Goal: Task Accomplishment & Management: Manage account settings

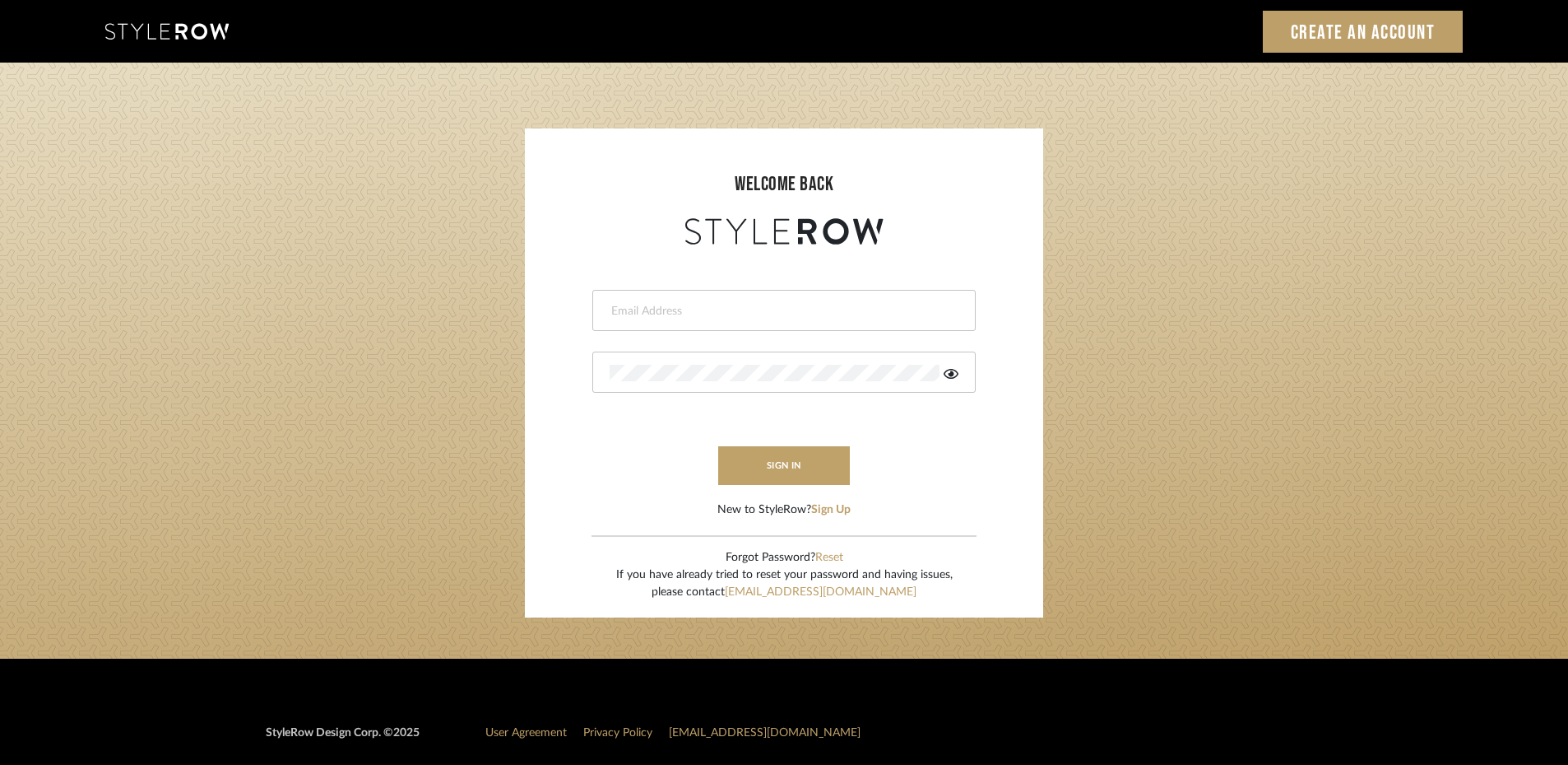
click at [710, 303] on div at bounding box center [784, 310] width 384 height 41
type input "john@thecbg.ca"
click at [952, 375] on icon at bounding box center [951, 373] width 15 height 9
click at [792, 472] on button "sign in" at bounding box center [784, 465] width 132 height 39
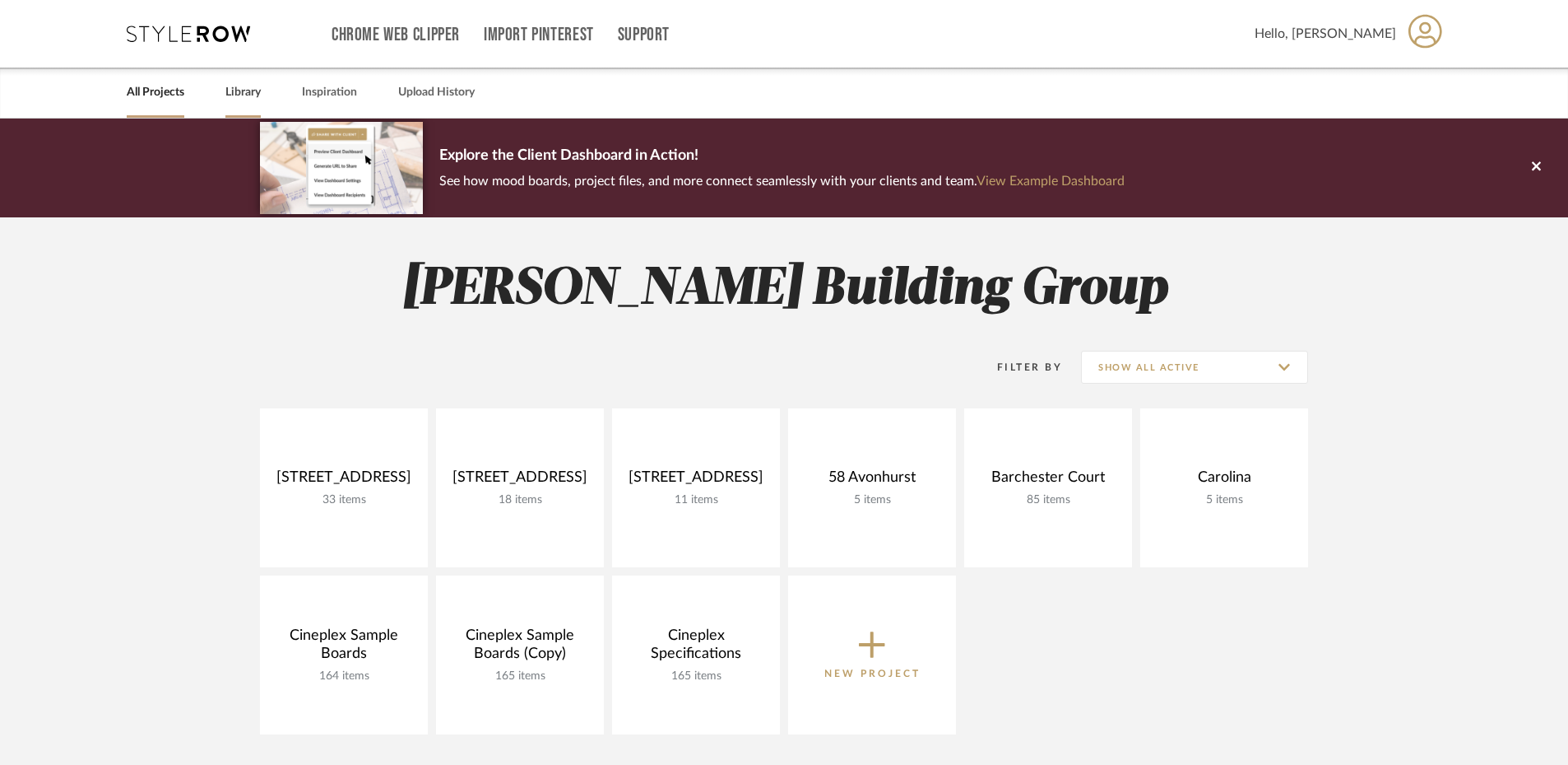
click at [248, 91] on link "Library" at bounding box center [243, 92] width 35 height 22
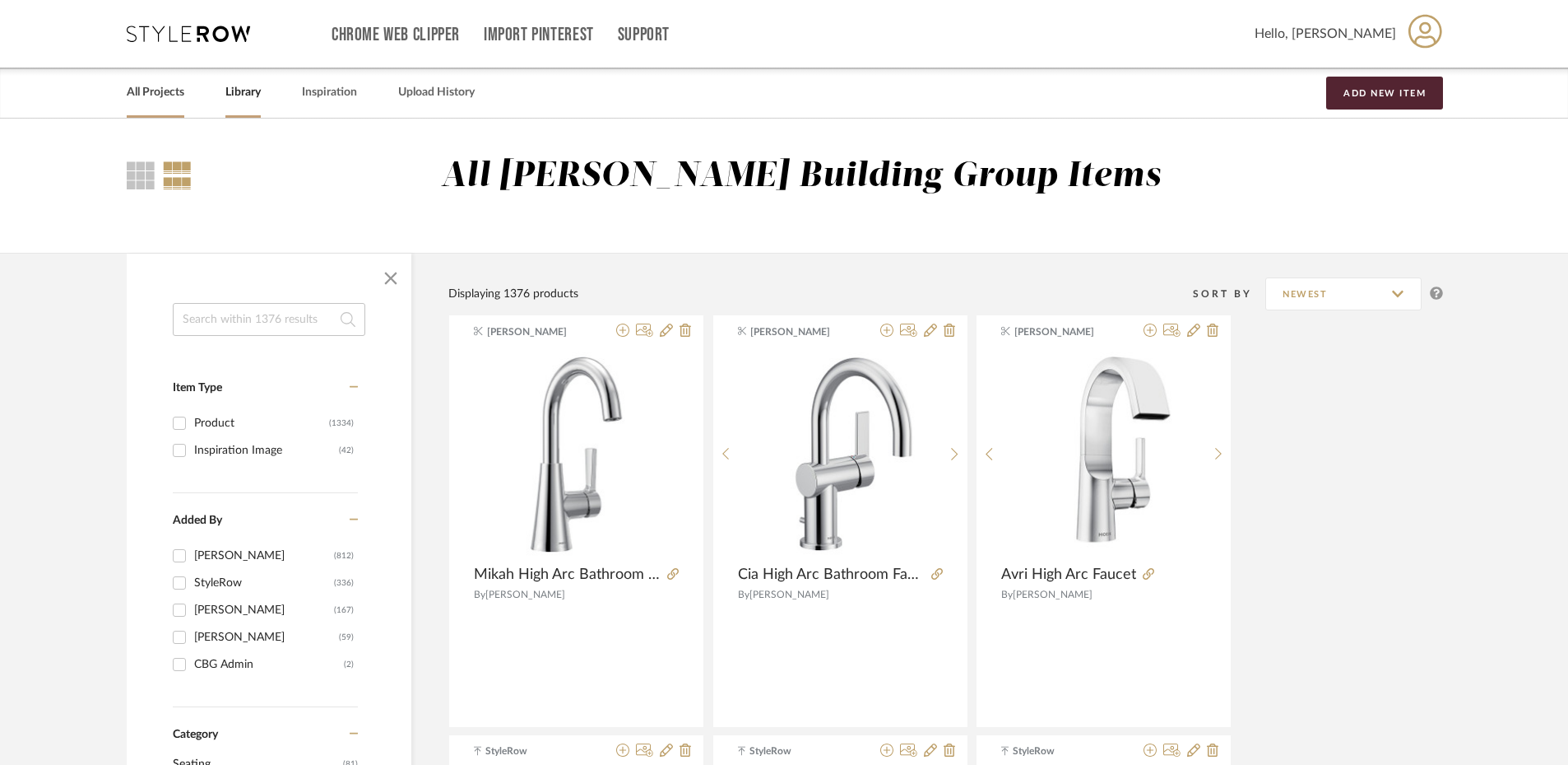
click at [164, 101] on link "All Projects" at bounding box center [155, 92] width 58 height 22
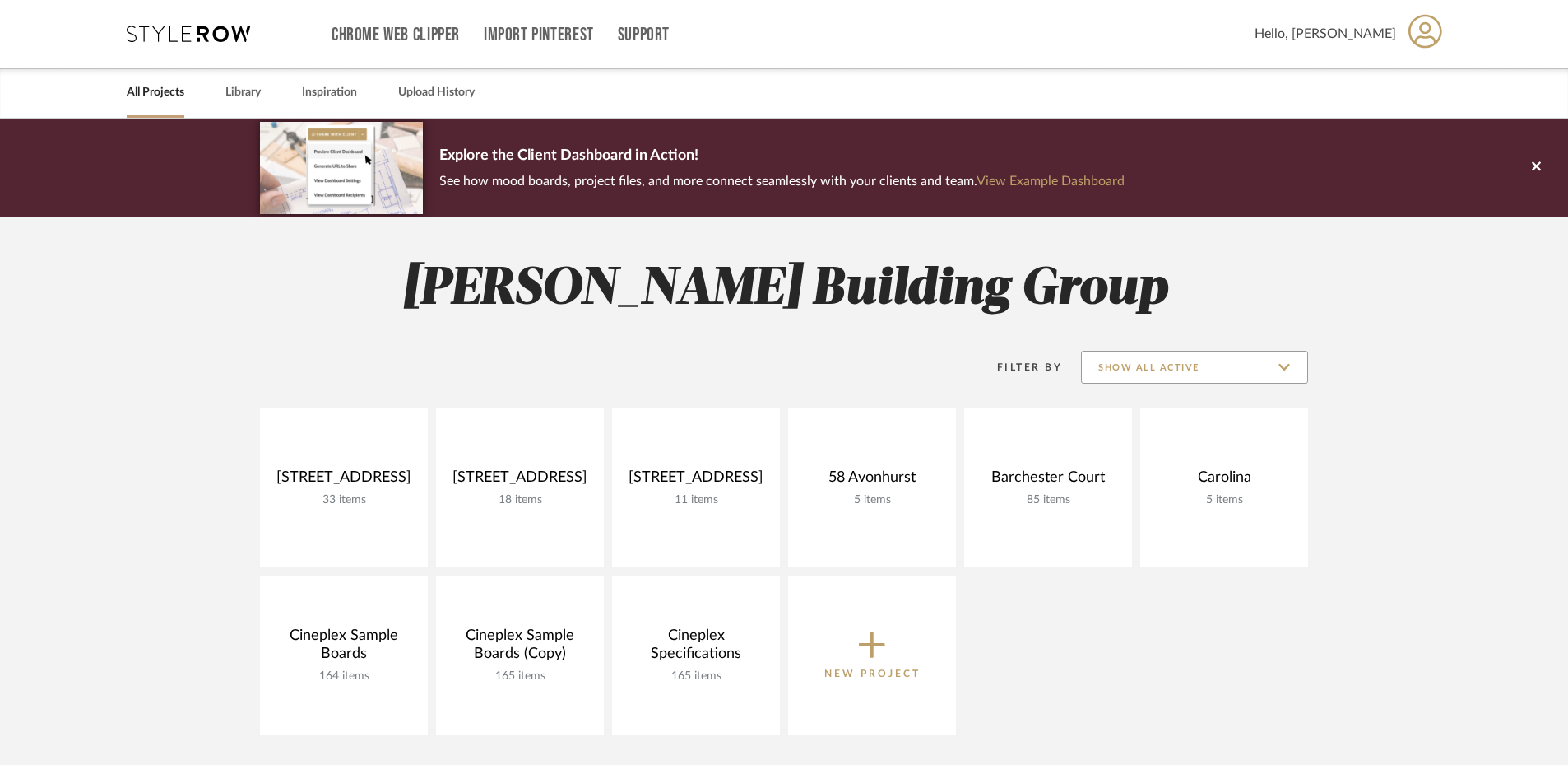
click at [1284, 366] on input "Show All Active" at bounding box center [1195, 367] width 227 height 33
click at [1124, 490] on span "Archived" at bounding box center [1197, 487] width 195 height 14
type input "Archived"
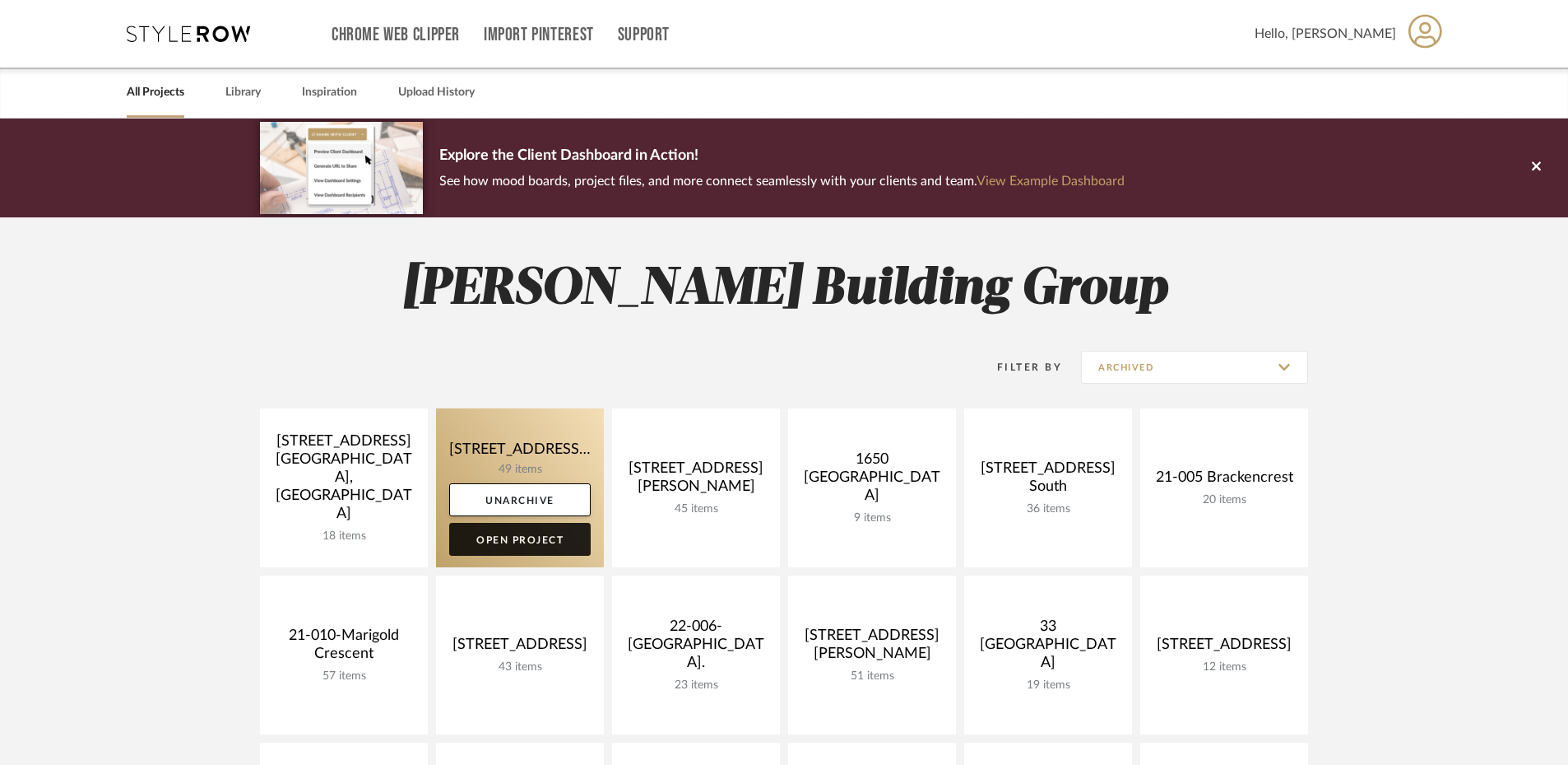
click at [530, 533] on link "Open Project" at bounding box center [519, 539] width 141 height 33
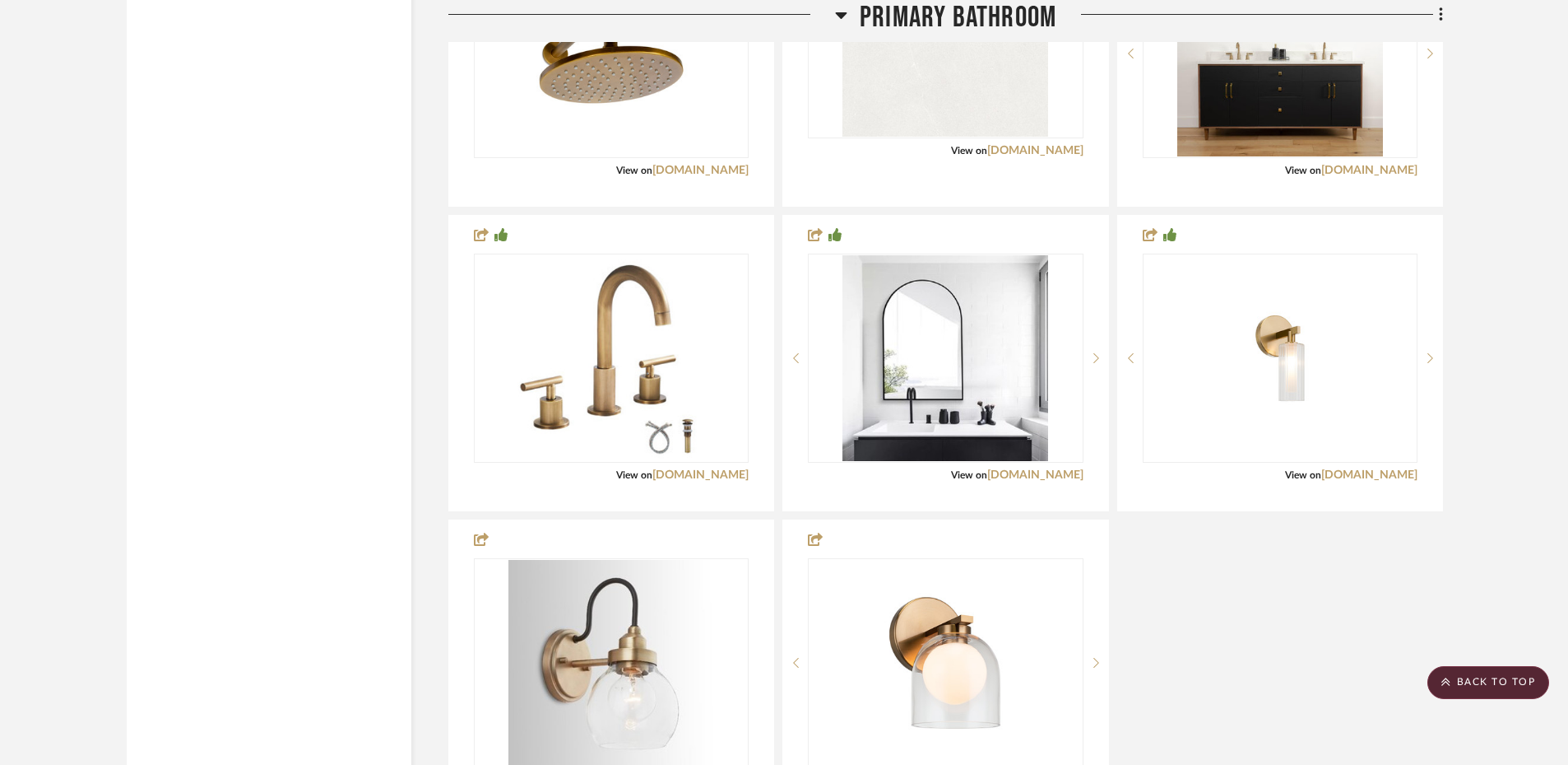
scroll to position [3704, 0]
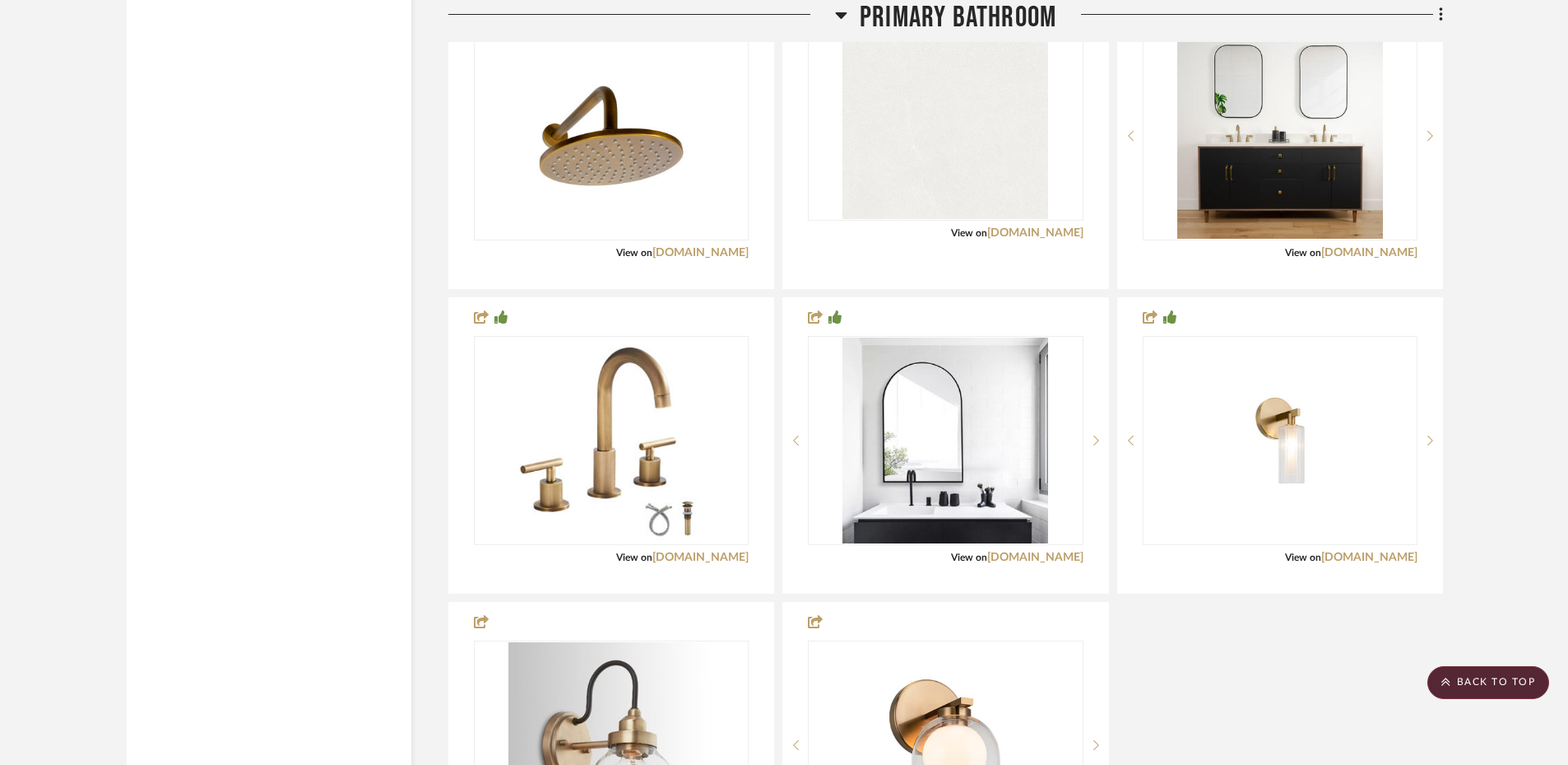
click at [589, 378] on img "0" at bounding box center [611, 440] width 206 height 206
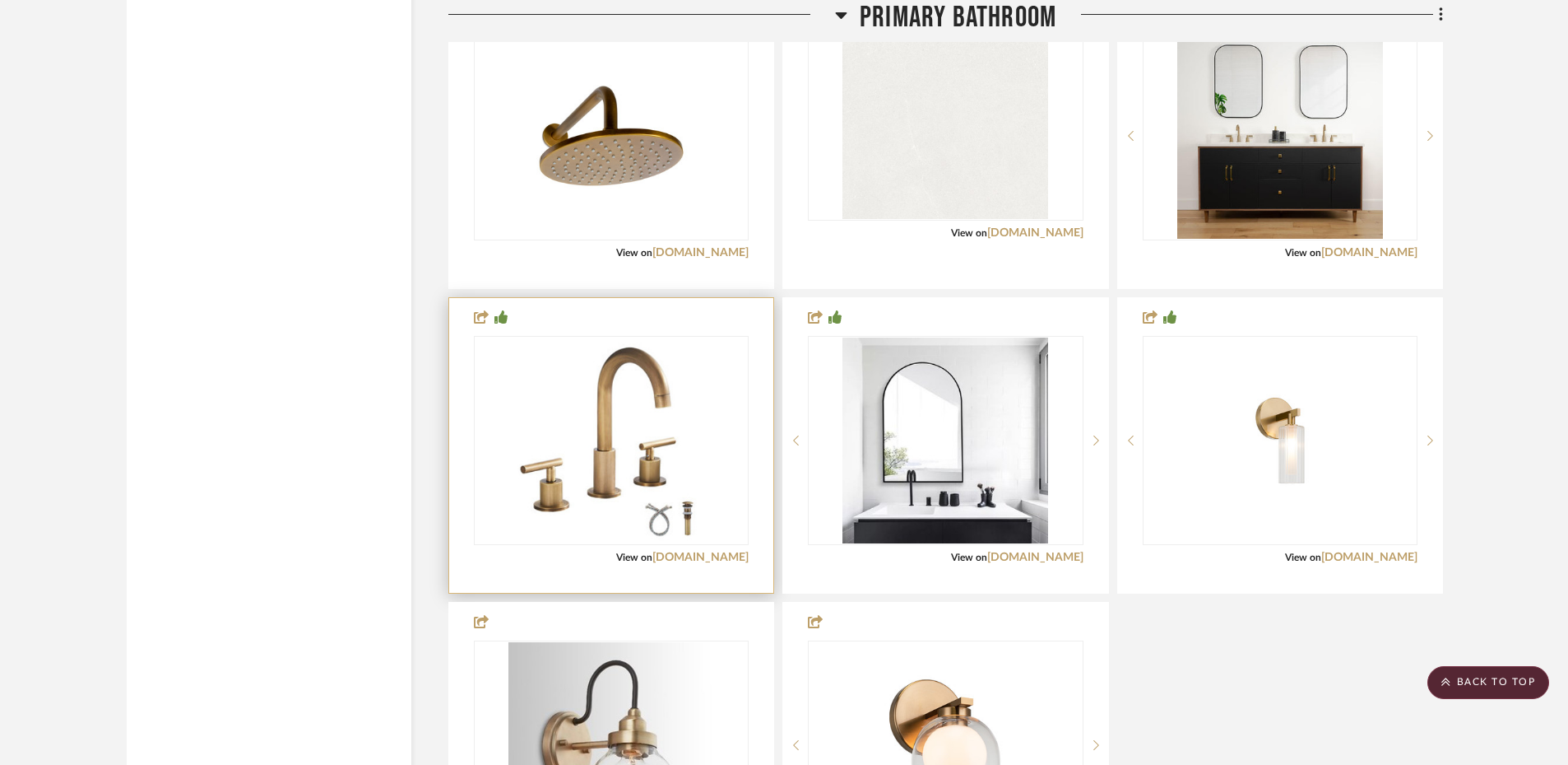
click at [647, 380] on img "0" at bounding box center [611, 440] width 206 height 206
click at [715, 552] on link "[DOMAIN_NAME]" at bounding box center [701, 557] width 97 height 11
click at [622, 404] on img "0" at bounding box center [611, 440] width 206 height 206
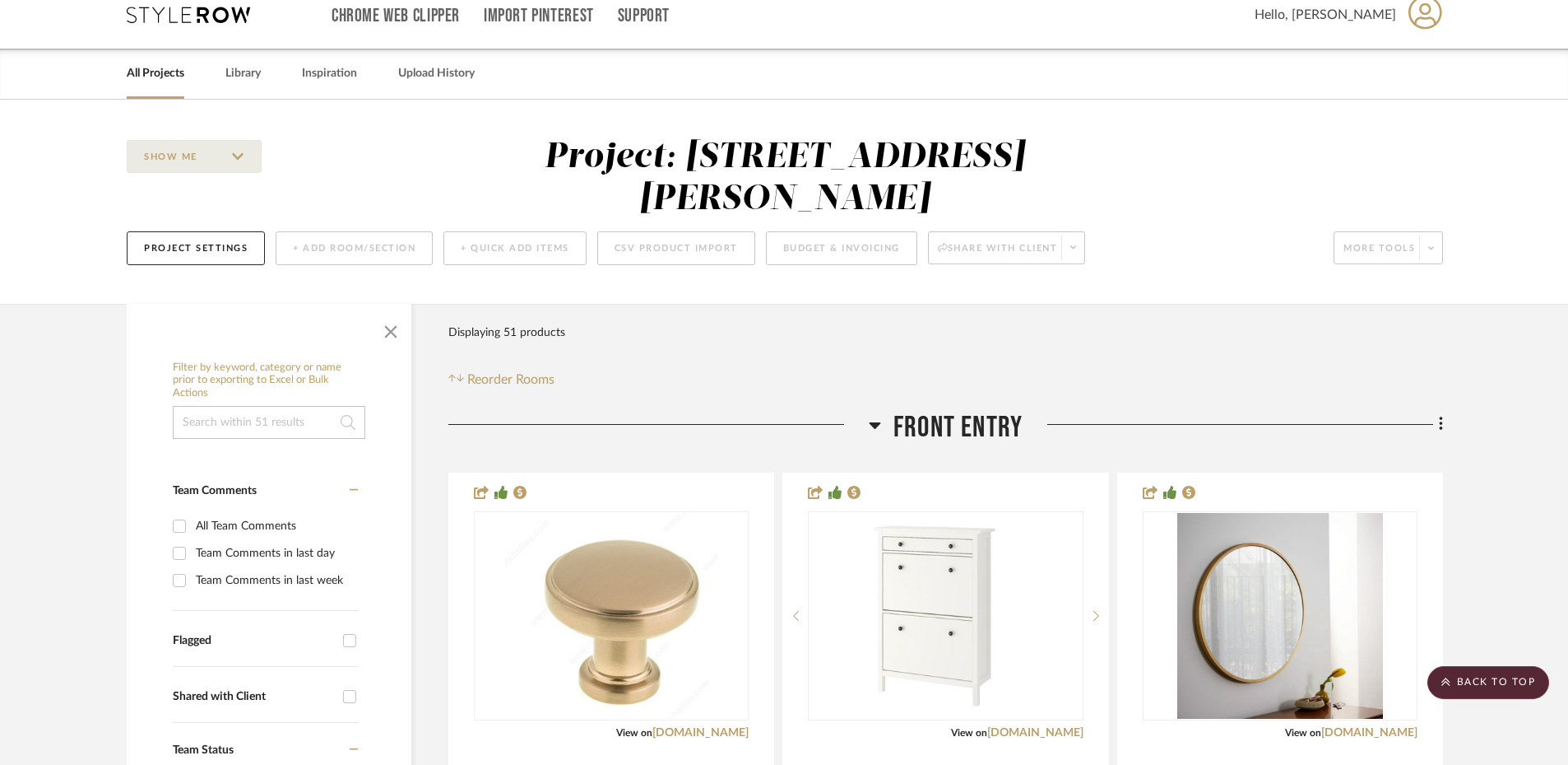
scroll to position [0, 0]
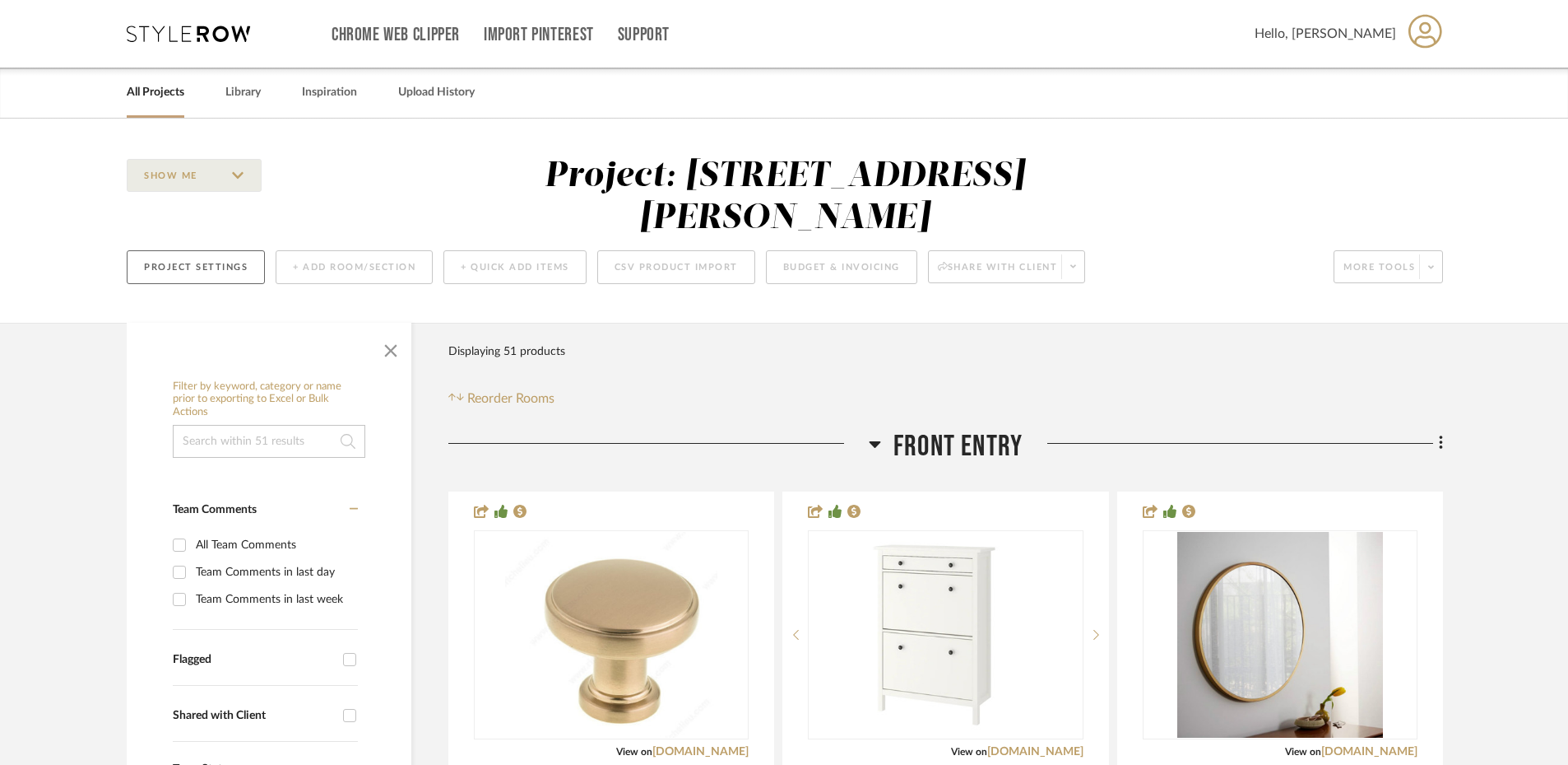
click at [230, 250] on button "Project Settings" at bounding box center [196, 267] width 138 height 34
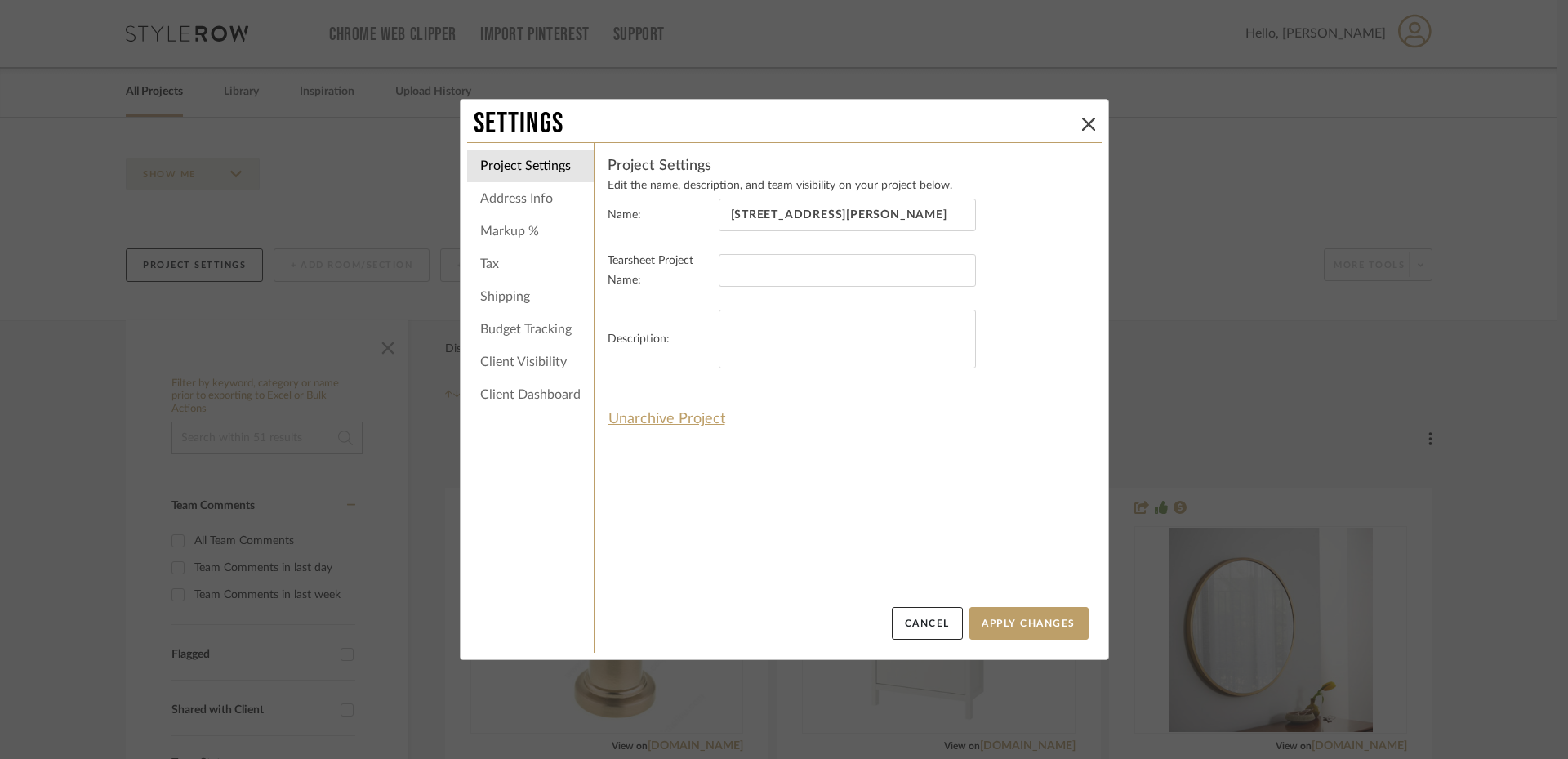
click at [533, 362] on li "Client Visibility" at bounding box center [530, 361] width 127 height 33
click at [536, 396] on li "Client Dashboard" at bounding box center [530, 394] width 127 height 33
click at [936, 622] on button "Cancel" at bounding box center [927, 623] width 71 height 33
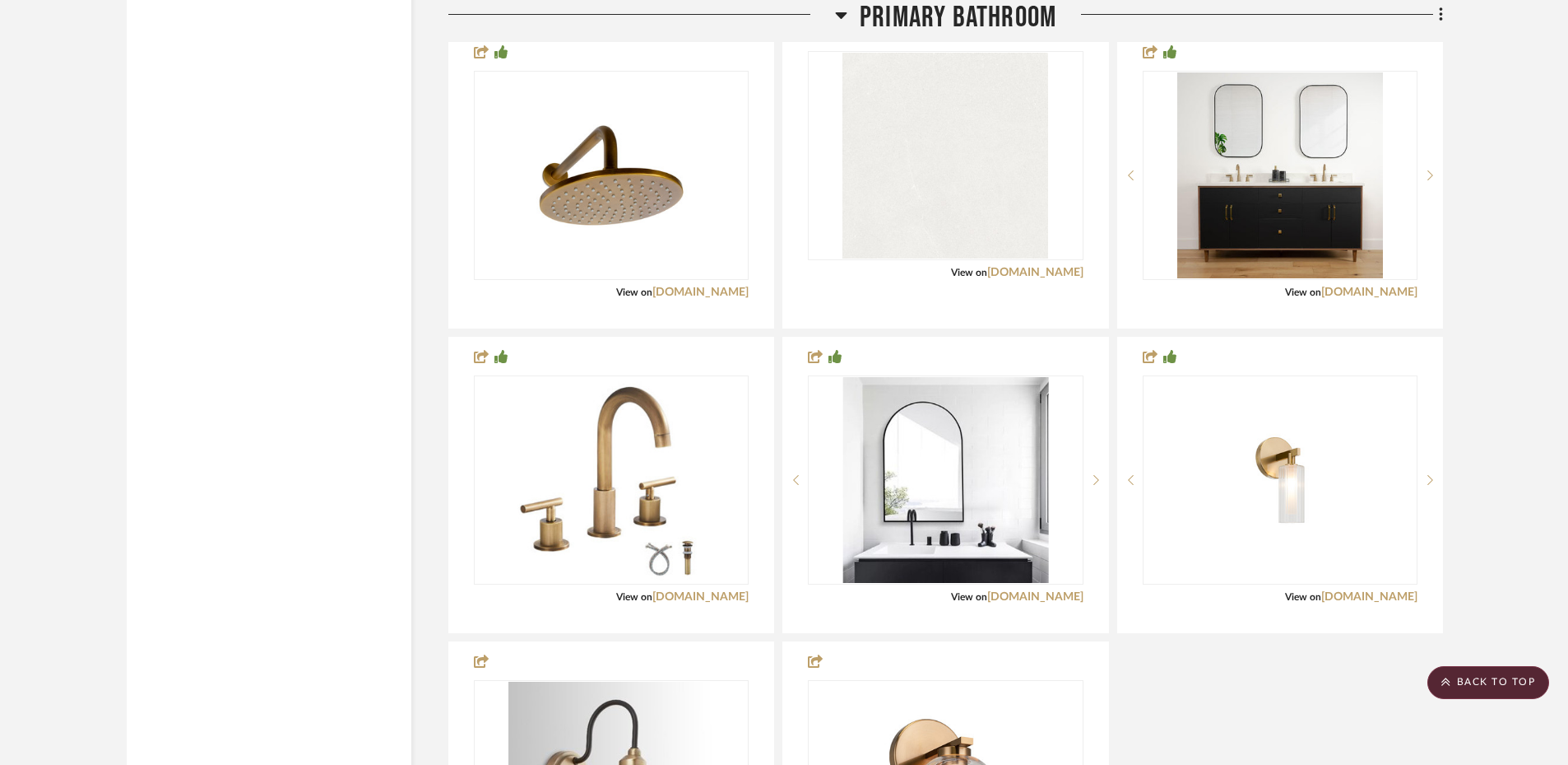
scroll to position [3705, 0]
